Goal: Use online tool/utility: Utilize a website feature to perform a specific function

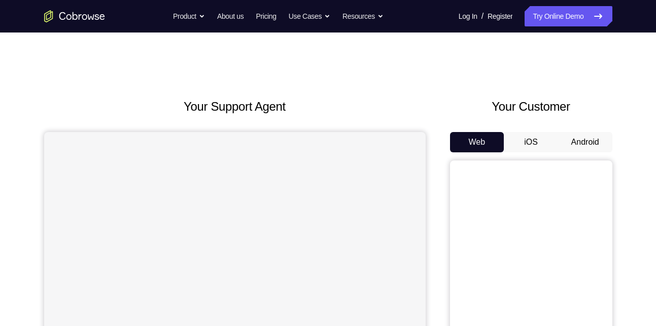
click at [582, 140] on button "Android" at bounding box center [585, 142] width 54 height 20
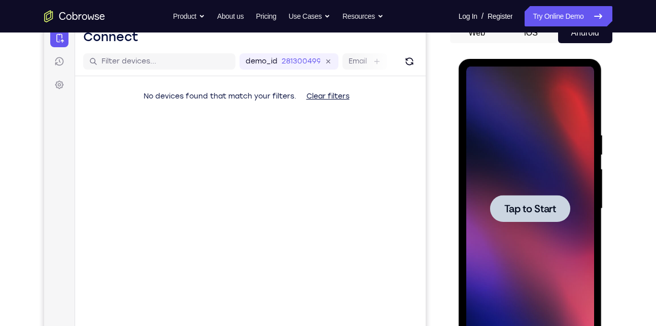
click at [536, 206] on span "Tap to Start" at bounding box center [530, 208] width 52 height 10
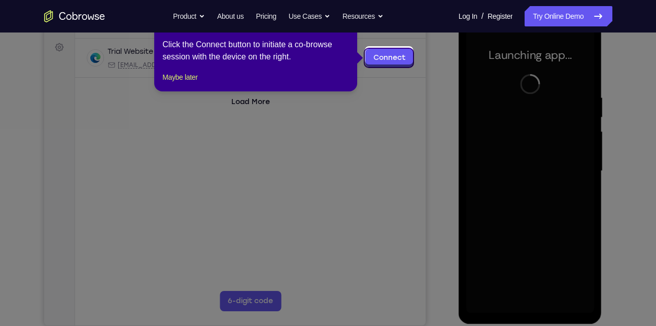
scroll to position [150, 0]
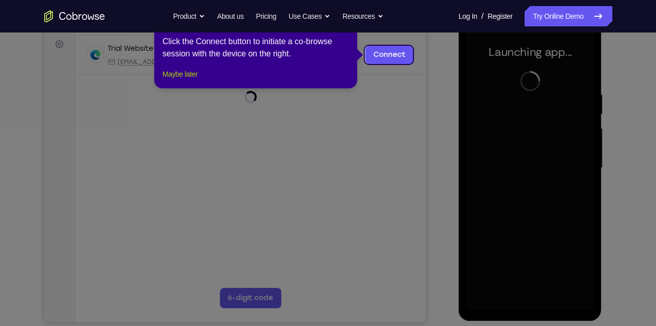
click at [192, 80] on button "Maybe later" at bounding box center [179, 74] width 35 height 12
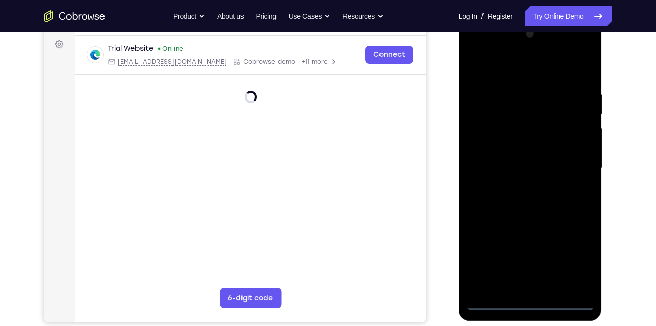
click at [530, 302] on div at bounding box center [530, 168] width 128 height 284
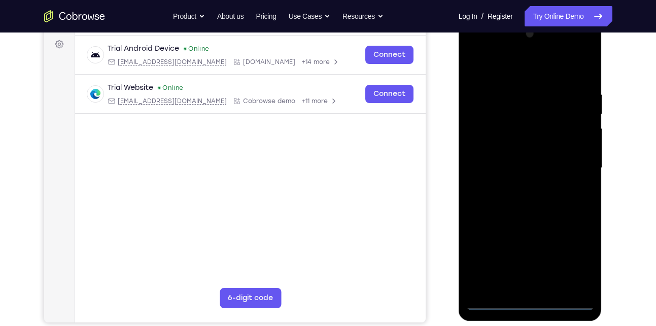
click at [573, 259] on div at bounding box center [530, 168] width 128 height 284
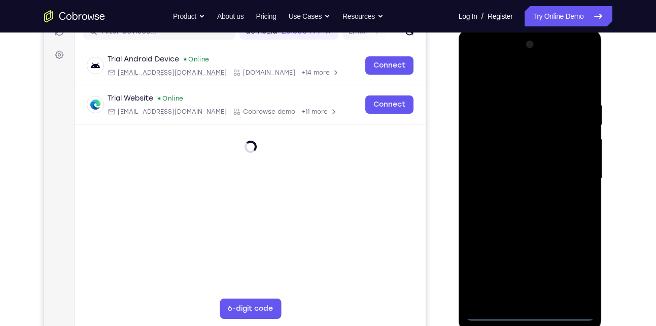
scroll to position [138, 0]
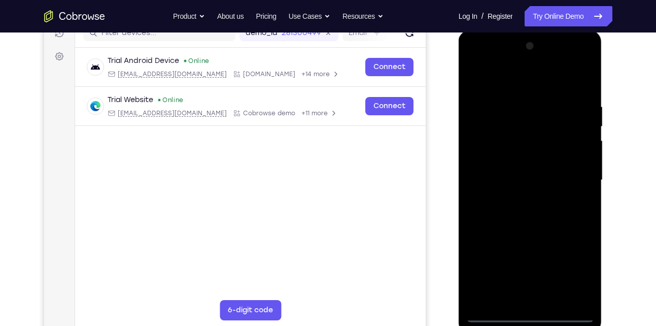
click at [587, 65] on div at bounding box center [530, 180] width 128 height 284
click at [542, 77] on div at bounding box center [530, 180] width 128 height 284
click at [520, 62] on div at bounding box center [530, 180] width 128 height 284
click at [507, 94] on div at bounding box center [530, 180] width 128 height 284
click at [494, 147] on div at bounding box center [530, 180] width 128 height 284
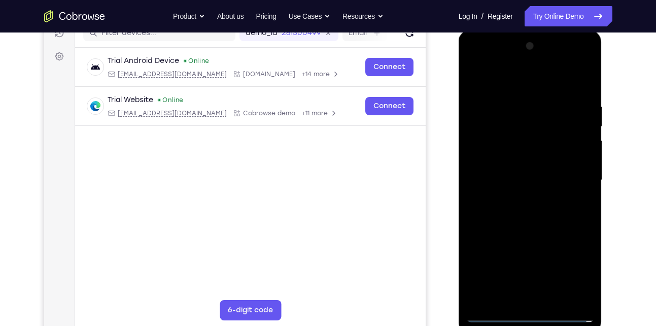
click at [517, 199] on div at bounding box center [530, 180] width 128 height 284
click at [519, 169] on div at bounding box center [530, 180] width 128 height 284
click at [518, 157] on div at bounding box center [530, 180] width 128 height 284
click at [525, 176] on div at bounding box center [530, 180] width 128 height 284
click at [583, 92] on div at bounding box center [530, 180] width 128 height 284
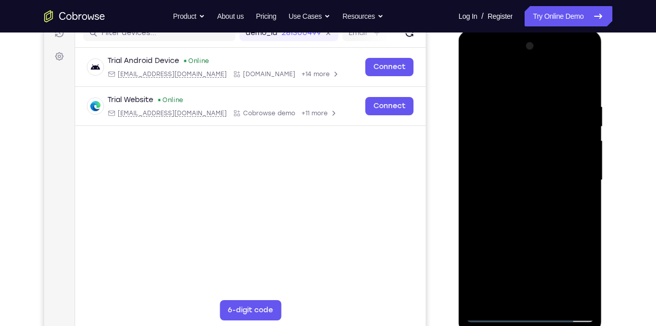
click at [514, 105] on div at bounding box center [530, 180] width 128 height 284
click at [525, 155] on div at bounding box center [530, 180] width 128 height 284
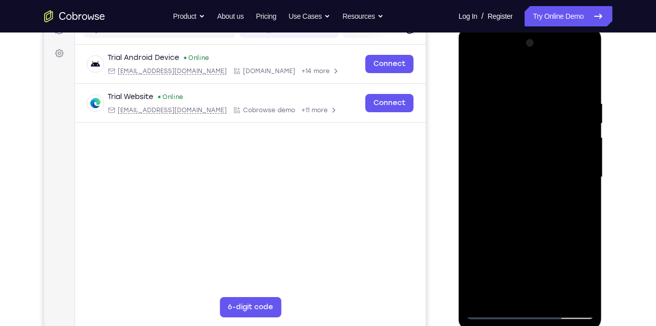
scroll to position [140, 0]
click at [582, 83] on div at bounding box center [530, 178] width 128 height 284
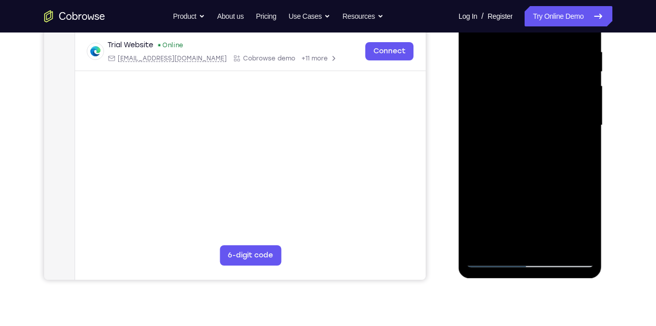
scroll to position [196, 0]
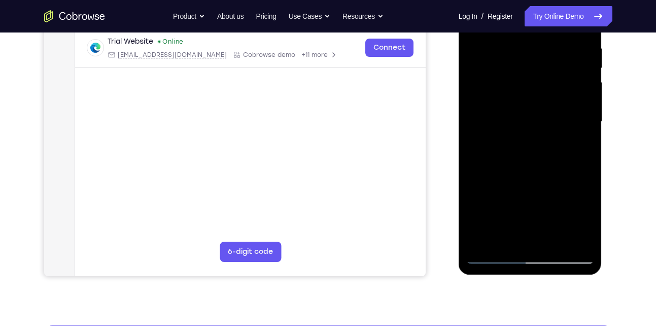
click at [553, 239] on div at bounding box center [530, 122] width 128 height 284
click at [545, 172] on div at bounding box center [530, 122] width 128 height 284
click at [521, 121] on div at bounding box center [530, 122] width 128 height 284
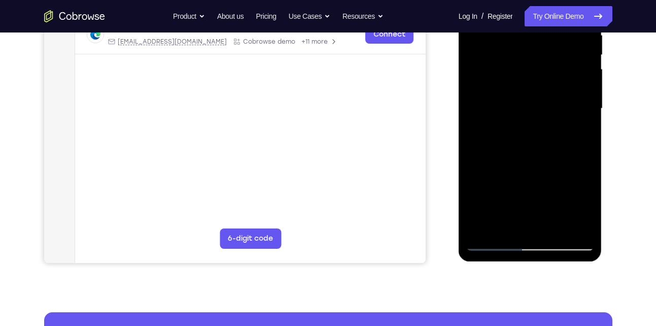
scroll to position [214, 0]
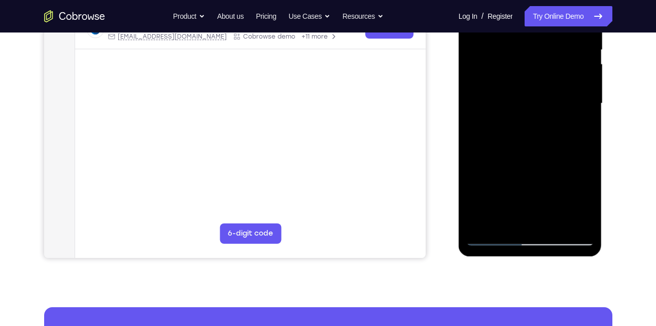
click at [517, 176] on div at bounding box center [530, 103] width 128 height 284
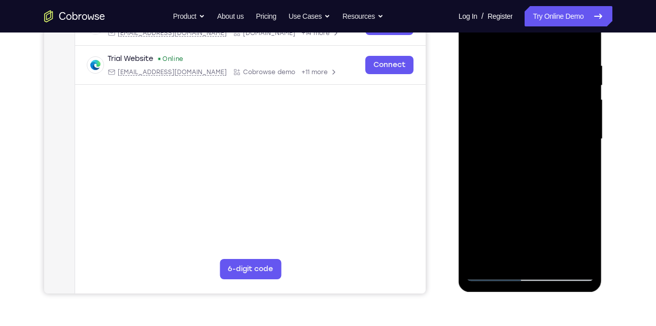
scroll to position [179, 0]
click at [528, 179] on div at bounding box center [530, 139] width 128 height 284
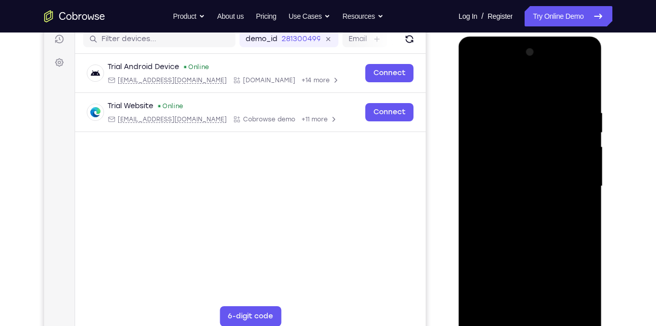
scroll to position [163, 0]
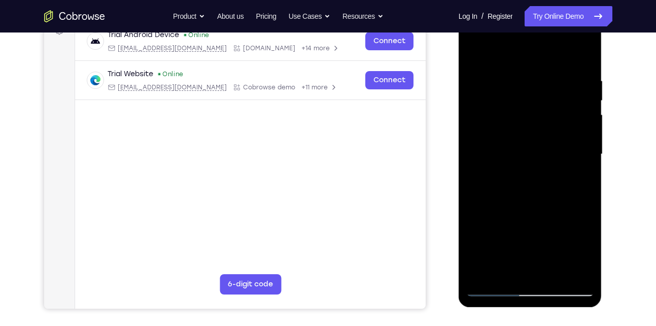
click at [492, 286] on div at bounding box center [530, 154] width 128 height 284
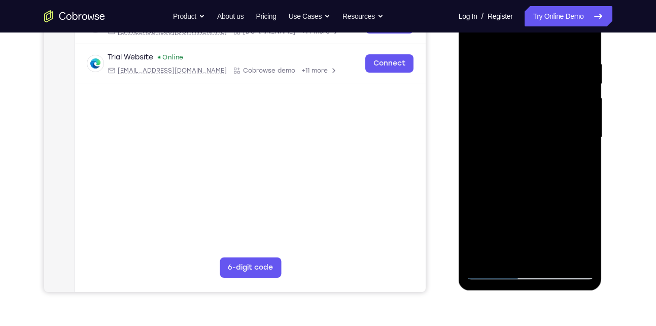
scroll to position [178, 0]
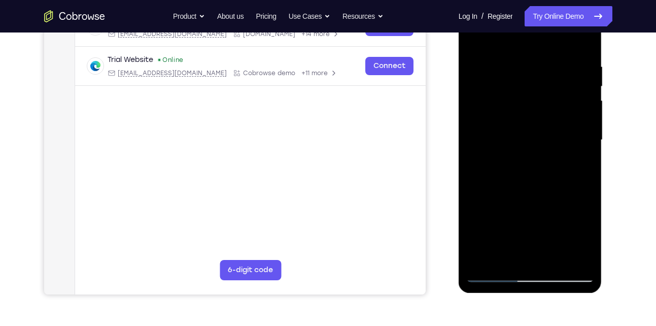
click at [497, 271] on div at bounding box center [530, 140] width 128 height 284
click at [506, 159] on div at bounding box center [530, 140] width 128 height 284
click at [490, 273] on div at bounding box center [530, 140] width 128 height 284
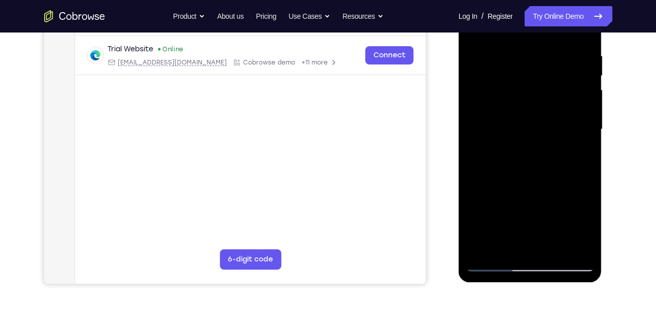
scroll to position [189, 0]
click at [511, 215] on div at bounding box center [530, 129] width 128 height 284
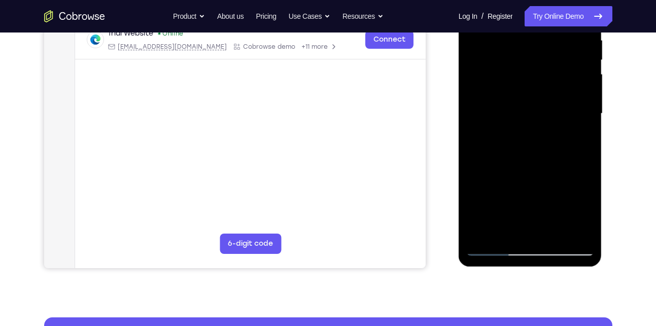
scroll to position [202, 0]
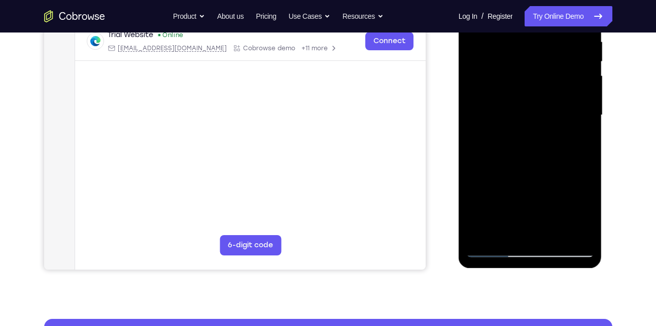
click at [491, 248] on div at bounding box center [530, 115] width 128 height 284
click at [494, 178] on div at bounding box center [530, 115] width 128 height 284
click at [502, 179] on div at bounding box center [530, 115] width 128 height 284
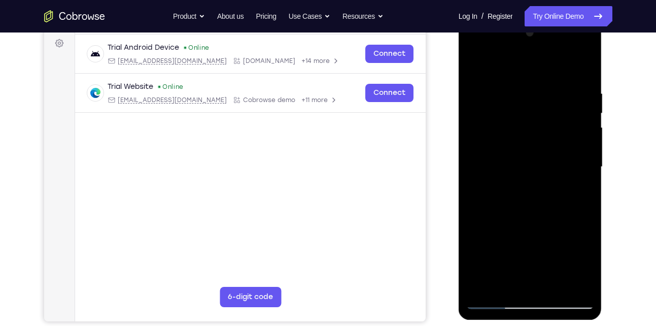
scroll to position [152, 0]
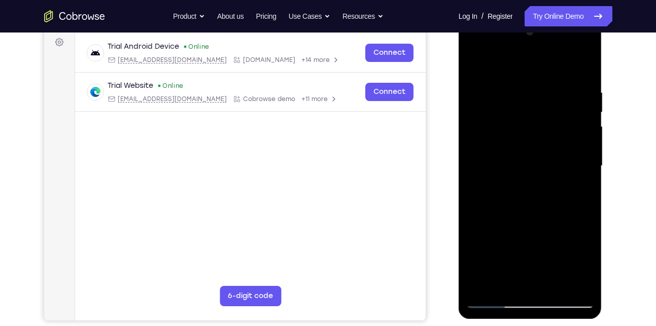
click at [583, 69] on div at bounding box center [530, 166] width 128 height 284
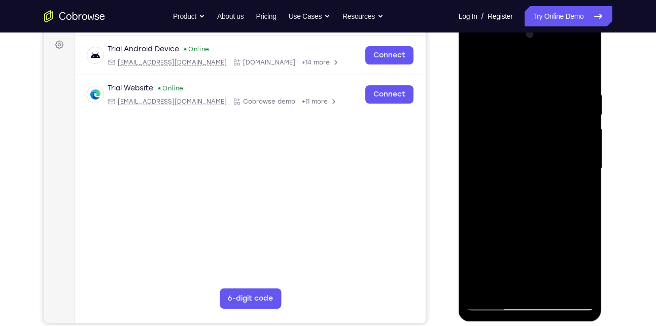
scroll to position [148, 0]
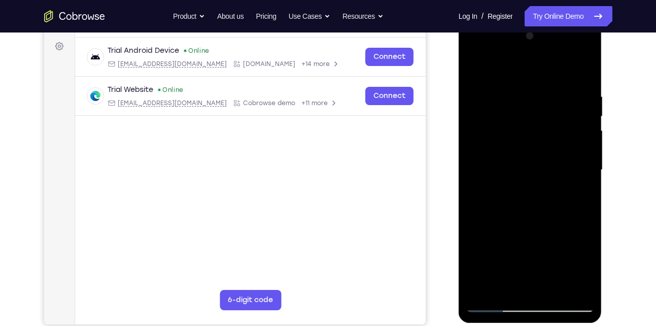
click at [576, 72] on div at bounding box center [530, 170] width 128 height 284
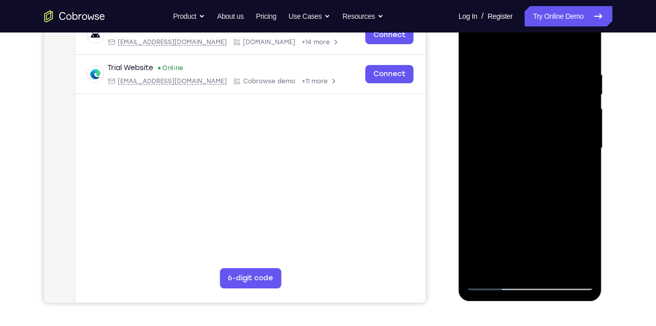
scroll to position [171, 0]
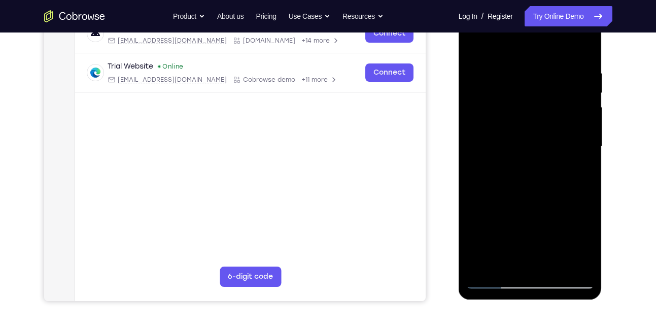
click at [497, 275] on div at bounding box center [530, 147] width 128 height 284
click at [493, 280] on div at bounding box center [530, 147] width 128 height 284
click at [501, 188] on div at bounding box center [530, 147] width 128 height 284
click at [536, 263] on div at bounding box center [530, 147] width 128 height 284
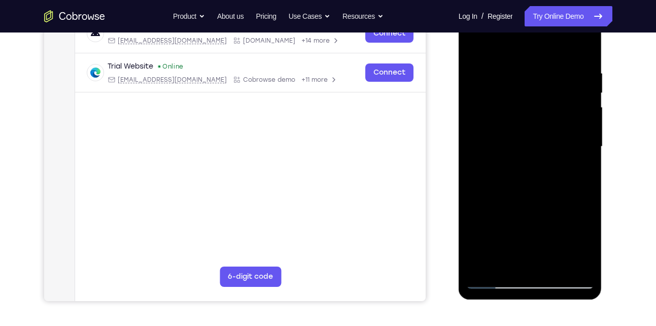
click at [502, 261] on div at bounding box center [530, 147] width 128 height 284
click at [558, 205] on div at bounding box center [530, 147] width 128 height 284
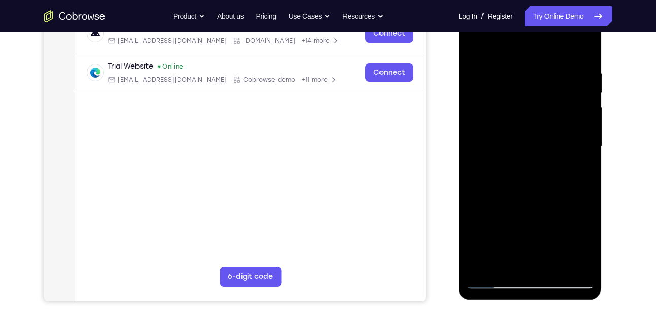
click at [576, 162] on div at bounding box center [530, 147] width 128 height 284
click at [488, 284] on div at bounding box center [530, 147] width 128 height 284
click at [494, 280] on div at bounding box center [530, 147] width 128 height 284
click at [493, 281] on div at bounding box center [530, 147] width 128 height 284
click at [585, 42] on div at bounding box center [530, 147] width 128 height 284
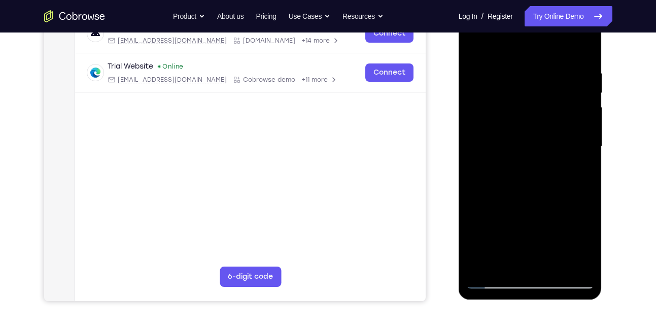
click at [519, 73] on div at bounding box center [530, 147] width 128 height 284
click at [519, 72] on div at bounding box center [530, 147] width 128 height 284
click at [493, 279] on div at bounding box center [530, 147] width 128 height 284
click at [522, 70] on div at bounding box center [530, 147] width 128 height 284
click at [583, 43] on div at bounding box center [530, 147] width 128 height 284
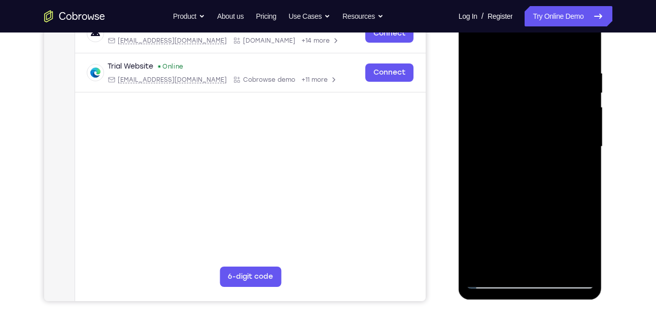
drag, startPoint x: 516, startPoint y: 200, endPoint x: 534, endPoint y: 121, distance: 81.4
click at [534, 121] on div at bounding box center [530, 147] width 128 height 284
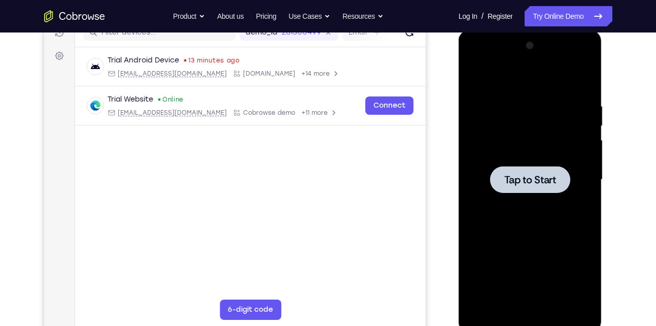
scroll to position [0, 0]
